Goal: Complete application form

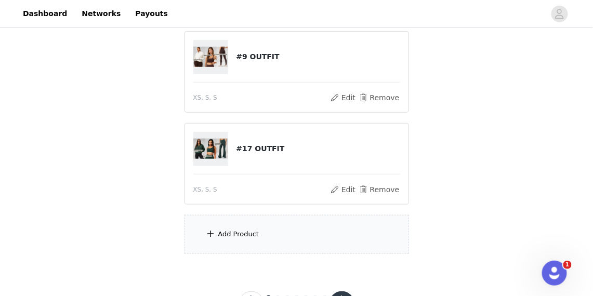
scroll to position [183, 0]
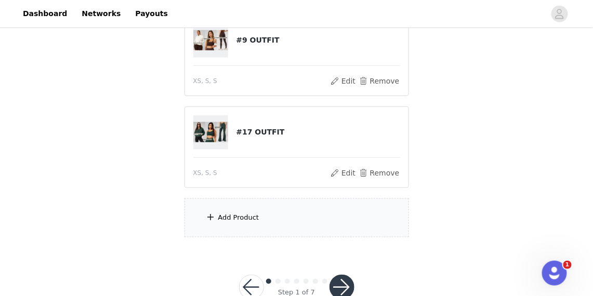
click at [243, 217] on div "Add Product" at bounding box center [238, 218] width 41 height 10
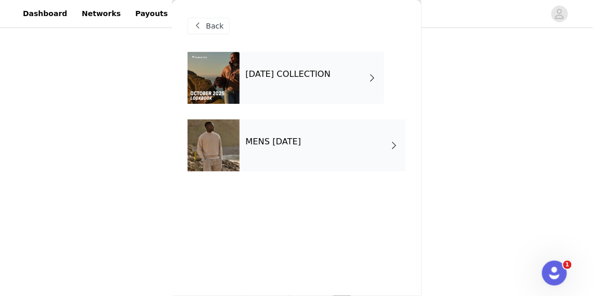
click at [284, 92] on div "[DATE] COLLECTION" at bounding box center [312, 78] width 144 height 52
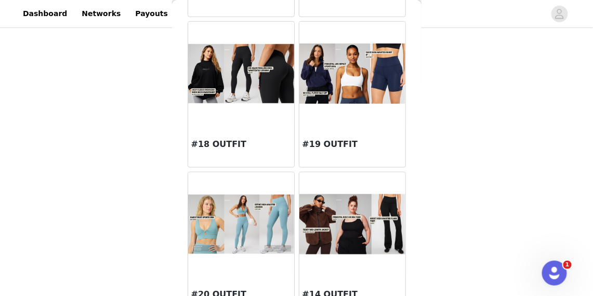
scroll to position [1258, 0]
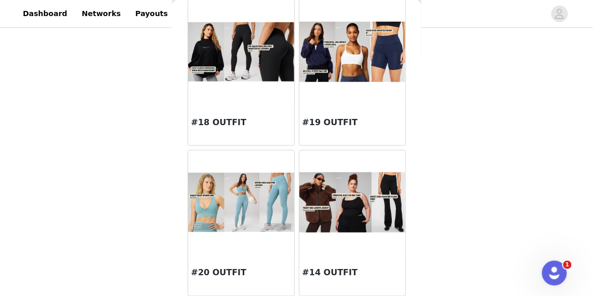
click at [244, 78] on img at bounding box center [241, 51] width 106 height 59
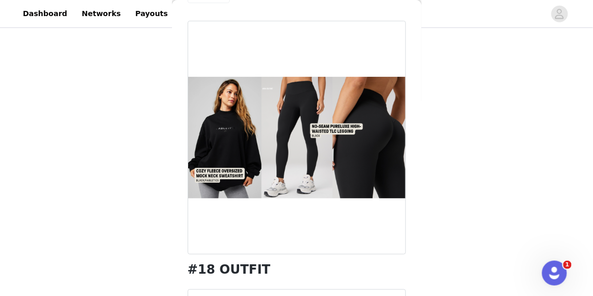
scroll to position [117, 0]
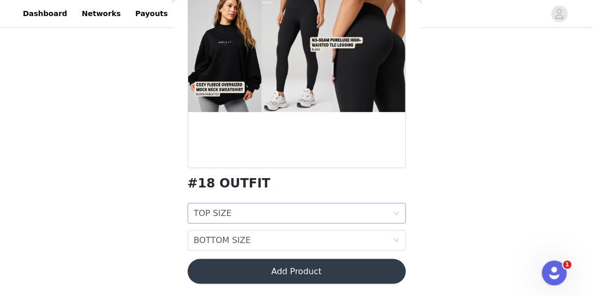
click at [236, 213] on div "TOP SIZE TOP SIZE" at bounding box center [293, 214] width 199 height 20
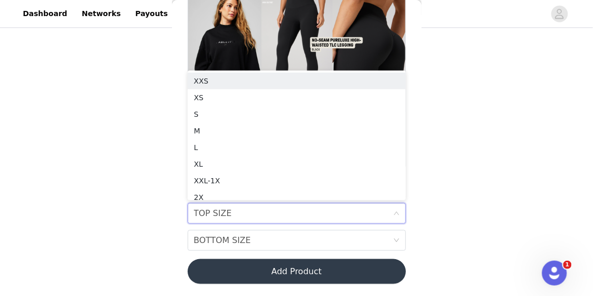
click at [143, 222] on div "STEP 1 OF 7 SELECT 3 OUTFIT PREFERENCES Please select 3 outfit PREFERENCES. You…" at bounding box center [296, 58] width 593 height 478
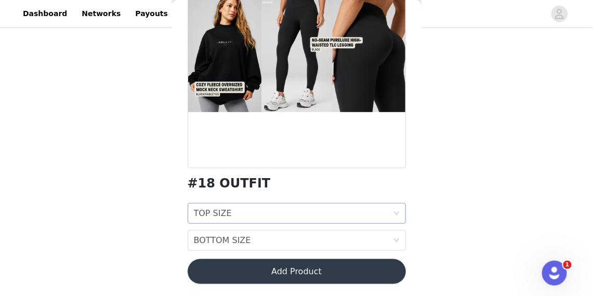
click at [210, 211] on div "TOP SIZE" at bounding box center [213, 214] width 38 height 20
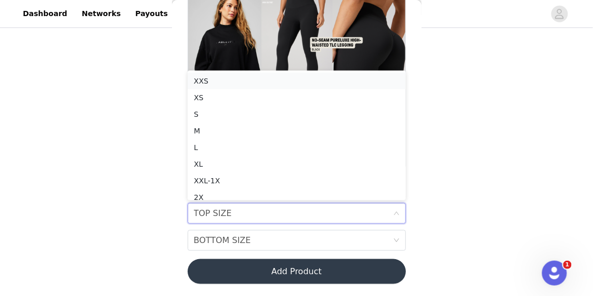
click at [243, 82] on div "XXS" at bounding box center [297, 80] width 206 height 11
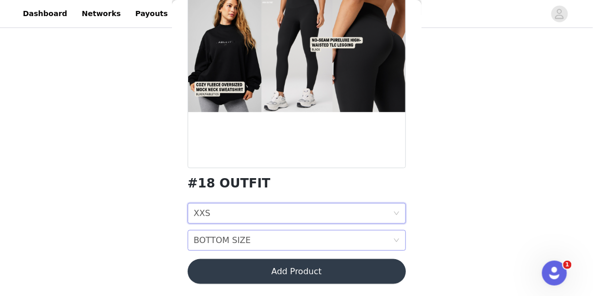
click at [250, 236] on div "BOTTOM SIZE BOTTOM SIZE" at bounding box center [293, 241] width 199 height 20
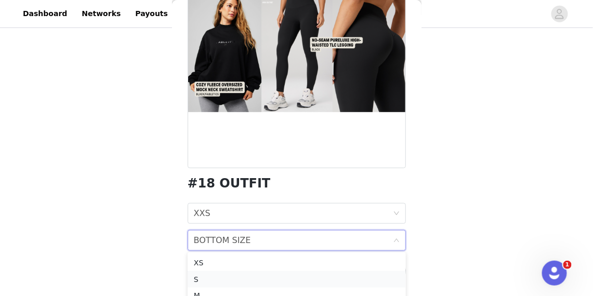
click at [218, 280] on div "S" at bounding box center [297, 279] width 206 height 11
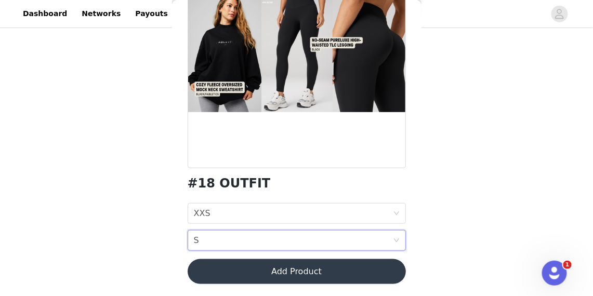
click at [236, 277] on button "Add Product" at bounding box center [297, 271] width 218 height 25
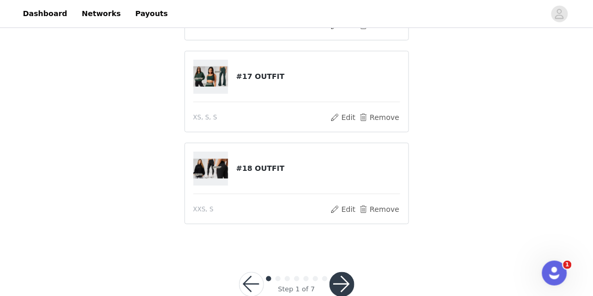
click at [349, 280] on button "button" at bounding box center [341, 284] width 25 height 25
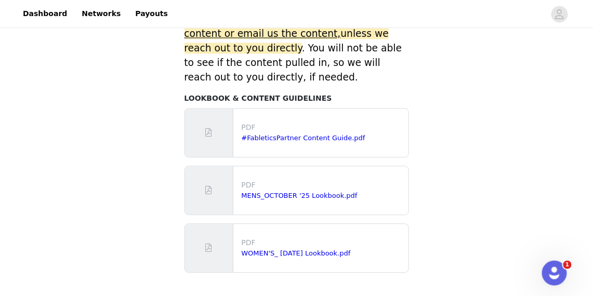
scroll to position [587, 0]
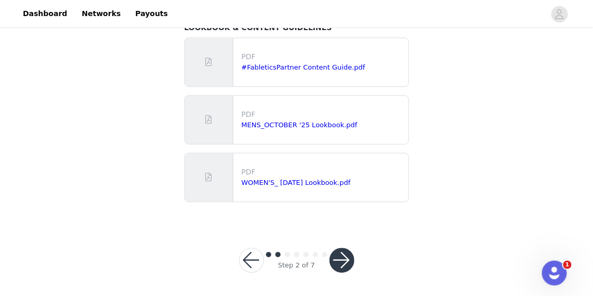
click at [344, 254] on button "button" at bounding box center [341, 260] width 25 height 25
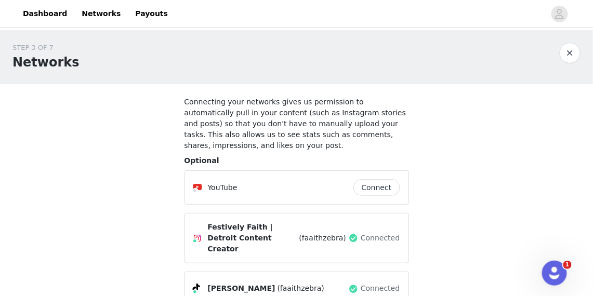
scroll to position [93, 0]
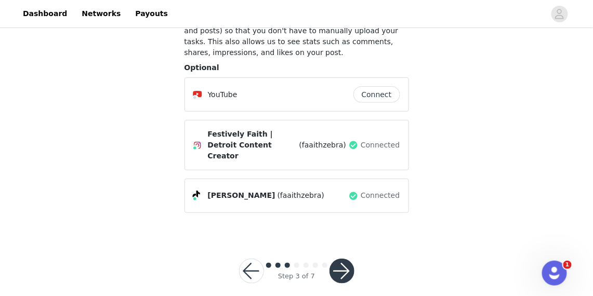
click at [354, 251] on div "Step 3 of 7" at bounding box center [297, 271] width 140 height 50
click at [348, 259] on button "button" at bounding box center [341, 271] width 25 height 25
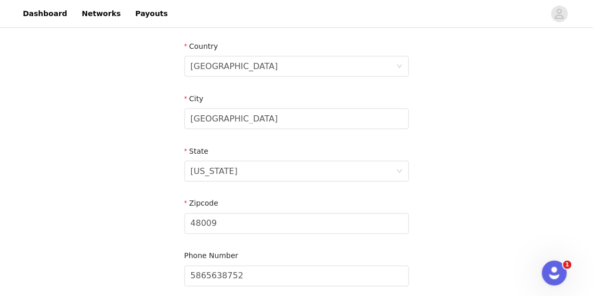
scroll to position [412, 0]
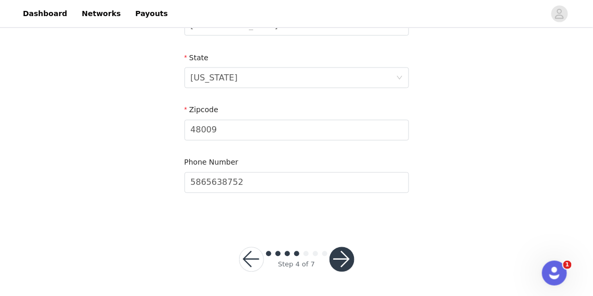
click at [348, 256] on button "button" at bounding box center [341, 259] width 25 height 25
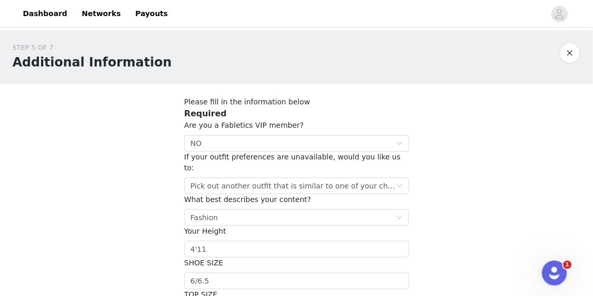
scroll to position [263, 0]
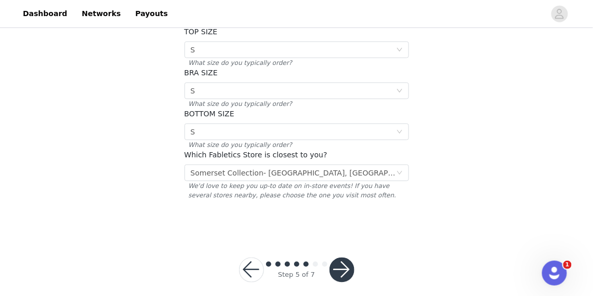
click at [348, 258] on button "button" at bounding box center [341, 270] width 25 height 25
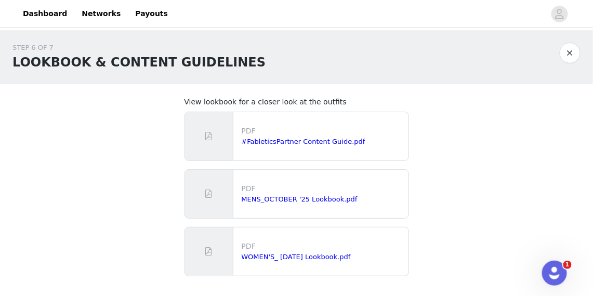
scroll to position [74, 0]
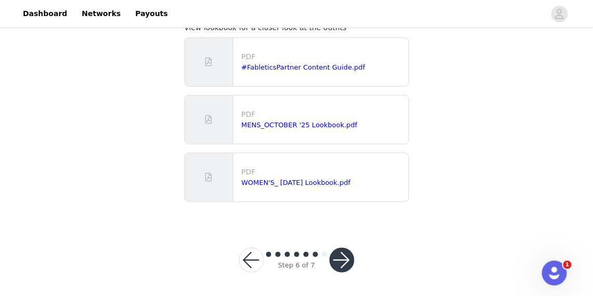
click at [348, 255] on button "button" at bounding box center [341, 260] width 25 height 25
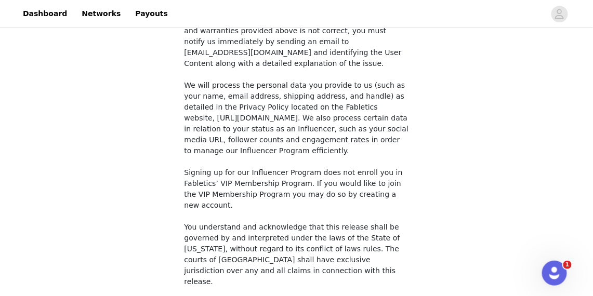
scroll to position [882, 0]
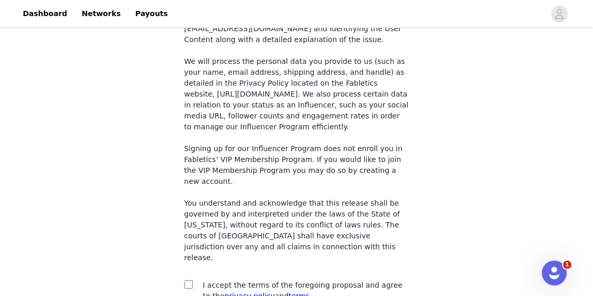
click at [187, 281] on input "checkbox" at bounding box center [187, 284] width 7 height 7
checkbox input "true"
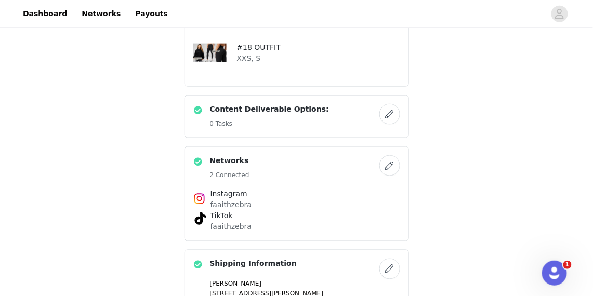
scroll to position [136, 0]
